Goal: Task Accomplishment & Management: Manage account settings

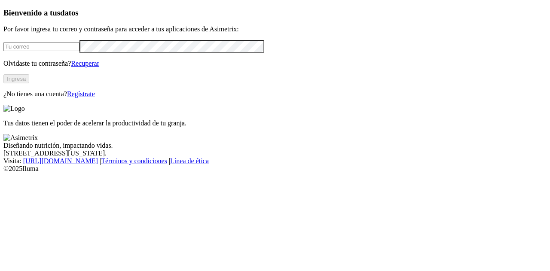
type input "[EMAIL_ADDRESS][DOMAIN_NAME]"
click at [29, 83] on button "Ingresa" at bounding box center [16, 78] width 26 height 9
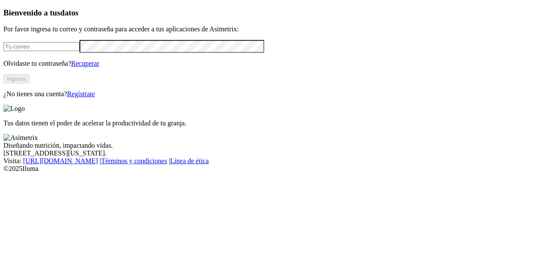
type input "[EMAIL_ADDRESS][DOMAIN_NAME]"
click at [29, 83] on button "Ingresa" at bounding box center [16, 78] width 26 height 9
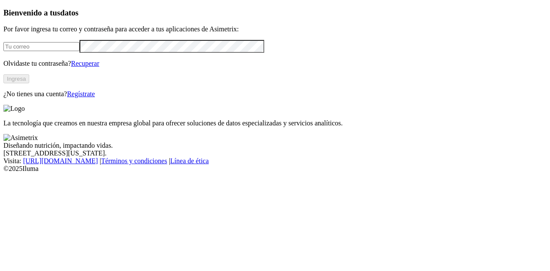
type input "[EMAIL_ADDRESS][DOMAIN_NAME]"
click at [29, 83] on button "Ingresa" at bounding box center [16, 78] width 26 height 9
